Goal: Task Accomplishment & Management: Use online tool/utility

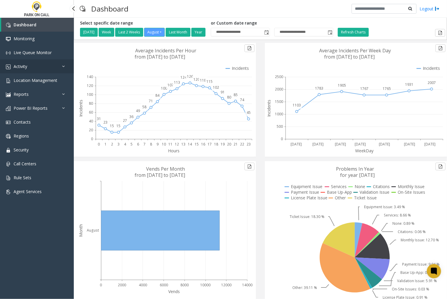
click at [14, 69] on link "Activity" at bounding box center [37, 66] width 74 height 14
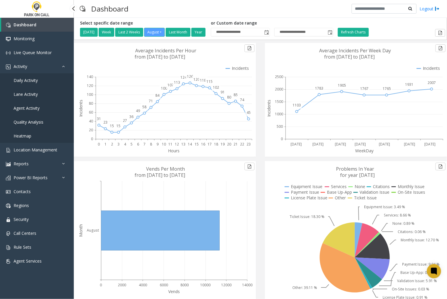
click at [36, 106] on span "Agent Activity" at bounding box center [27, 108] width 26 height 6
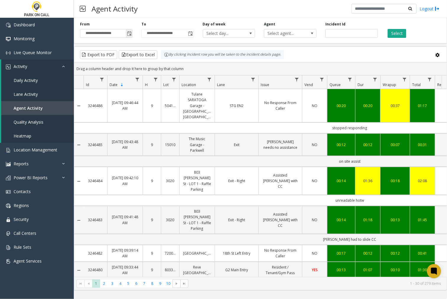
click at [128, 35] on span "Toggle popup" at bounding box center [129, 33] width 5 height 5
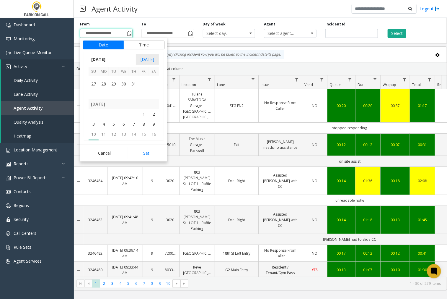
scroll to position [105846, 0]
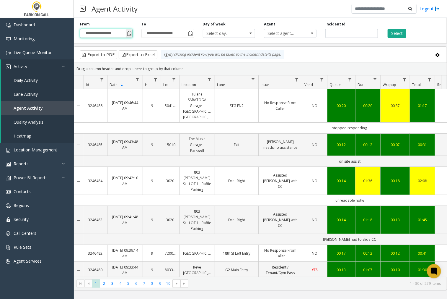
click at [129, 33] on span "Toggle popup" at bounding box center [129, 33] width 5 height 5
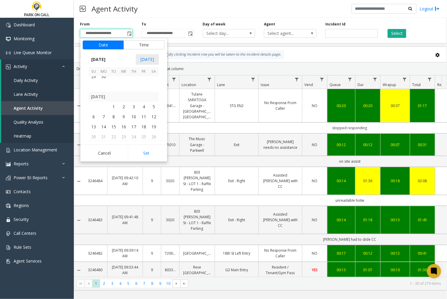
scroll to position [105813, 0]
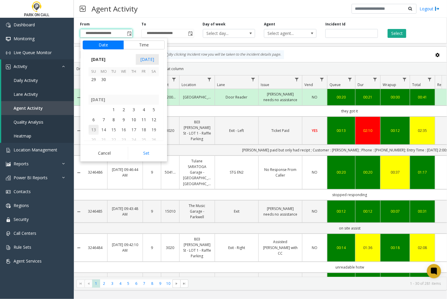
click at [93, 128] on span "13" at bounding box center [94, 130] width 10 height 10
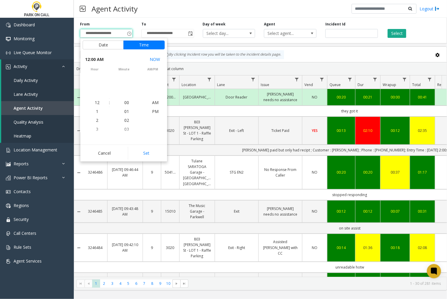
scroll to position [105842, 0]
click at [148, 154] on button "Set" at bounding box center [146, 152] width 37 height 13
type input "**********"
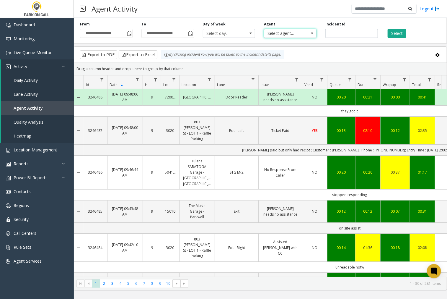
click at [292, 35] on span "Select agent..." at bounding box center [285, 33] width 42 height 8
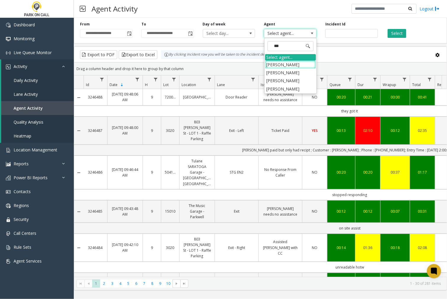
type input "****"
click at [290, 71] on li "Donna Young" at bounding box center [290, 73] width 51 height 8
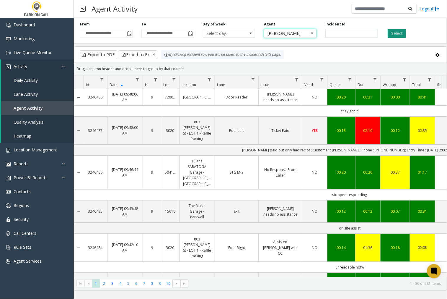
click at [392, 32] on button "Select" at bounding box center [397, 33] width 19 height 9
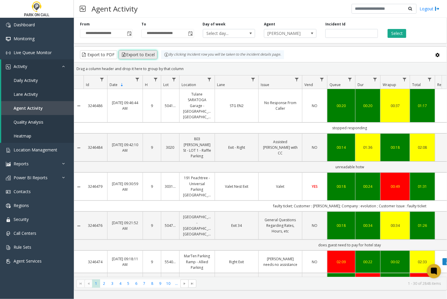
click at [142, 54] on button "Export to Excel" at bounding box center [138, 54] width 39 height 9
